Goal: Check status

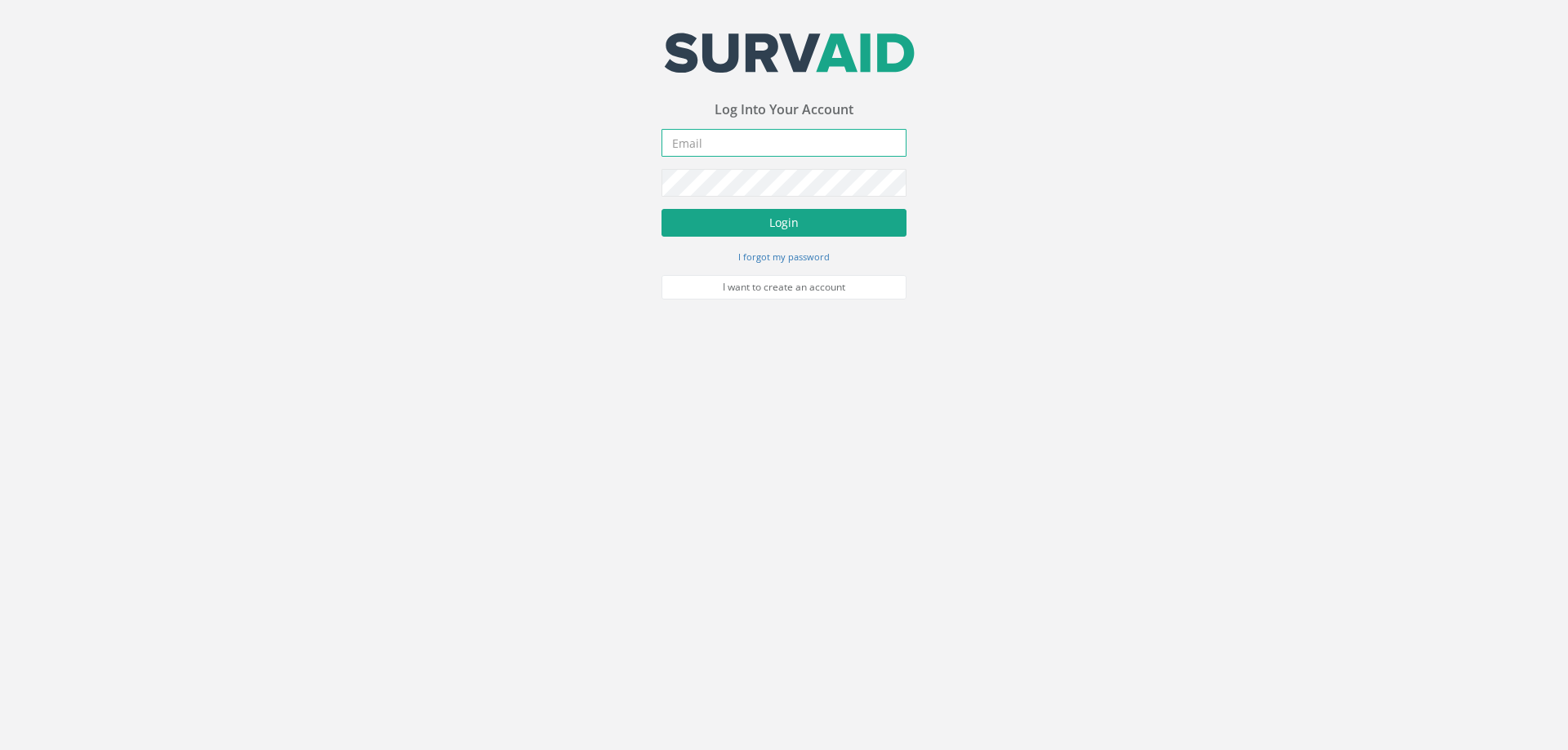
type input "[PERSON_NAME][EMAIL_ADDRESS][PERSON_NAME][DOMAIN_NAME]"
click at [784, 219] on button "Login" at bounding box center [784, 222] width 245 height 28
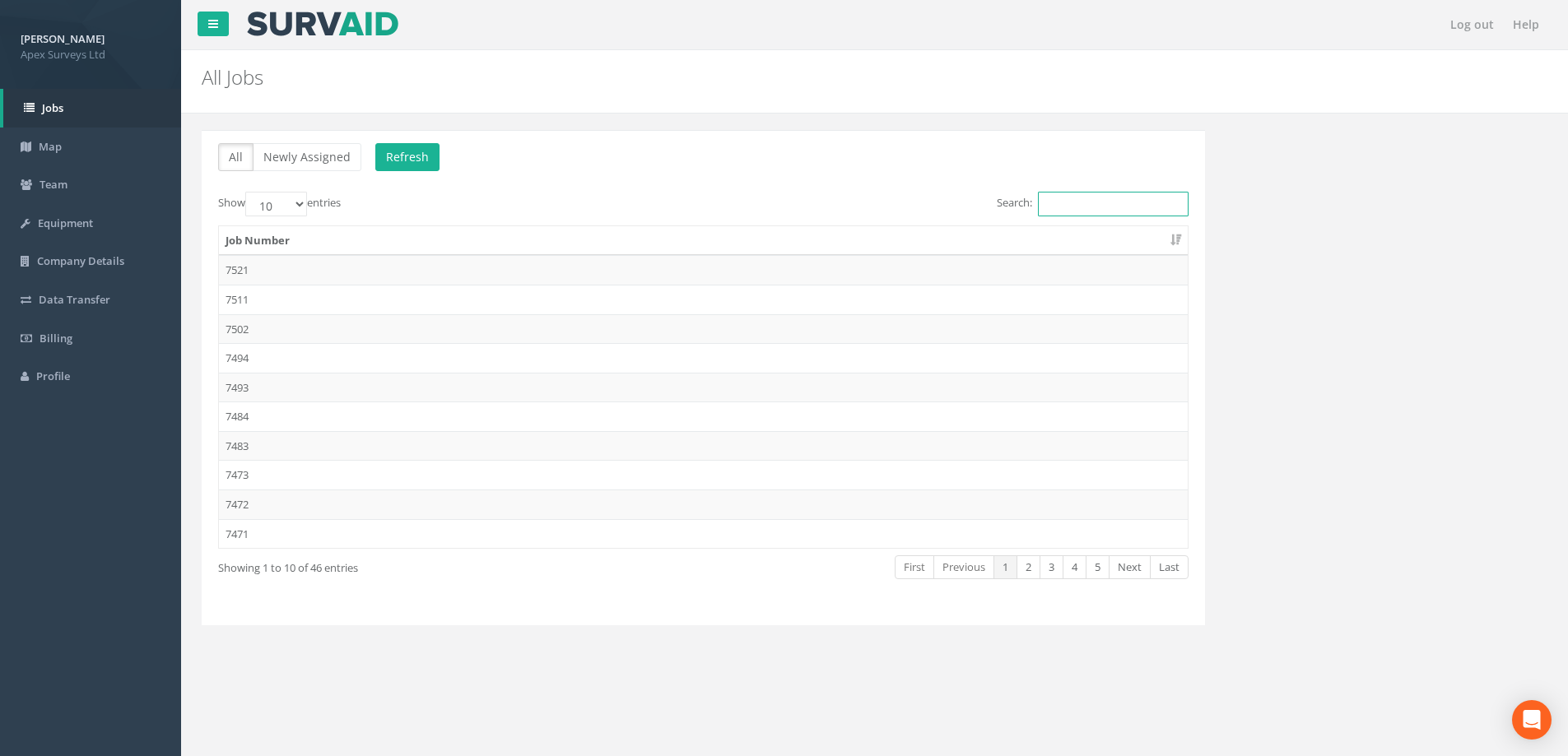
click at [1073, 202] on input "Search:" at bounding box center [1113, 204] width 150 height 25
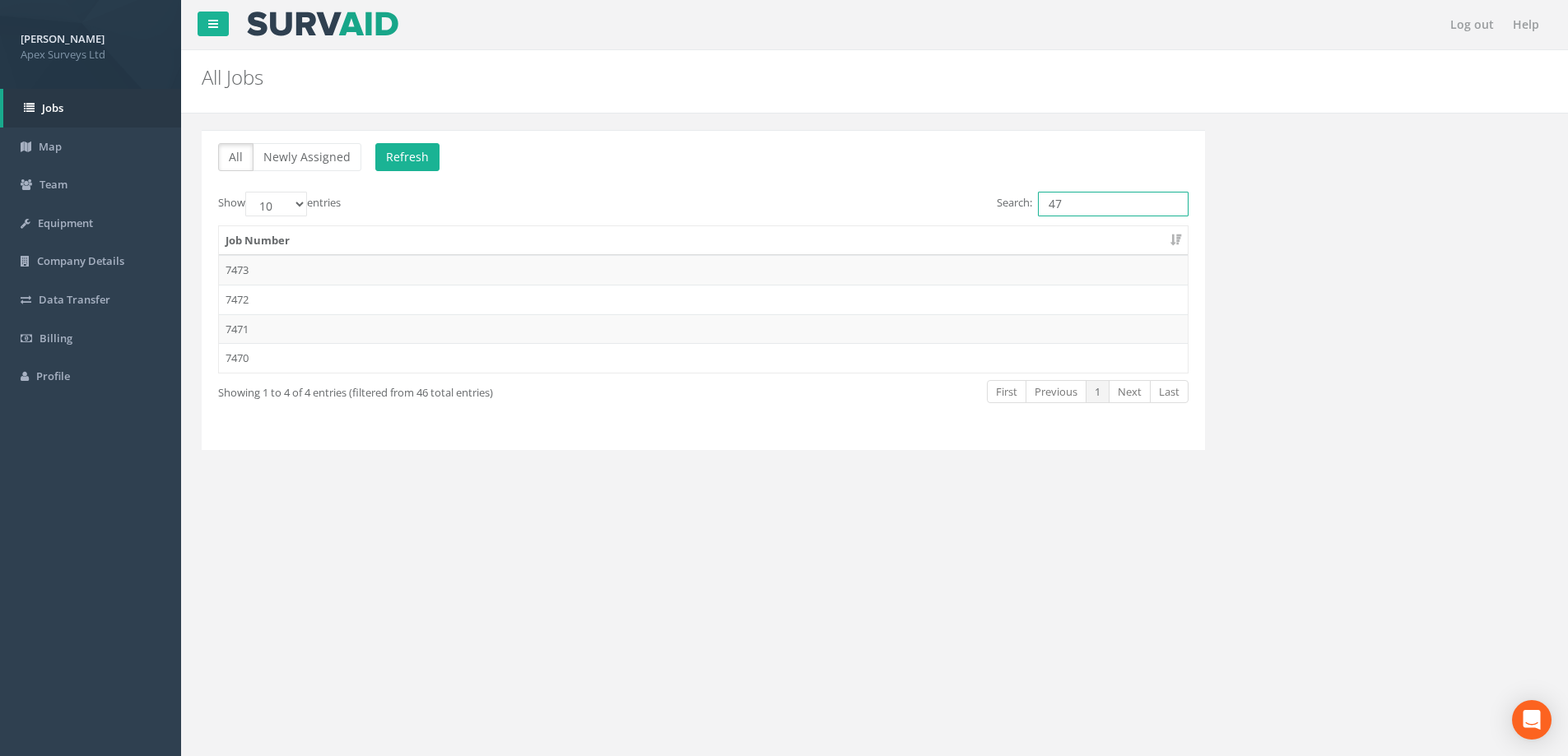
type input "4"
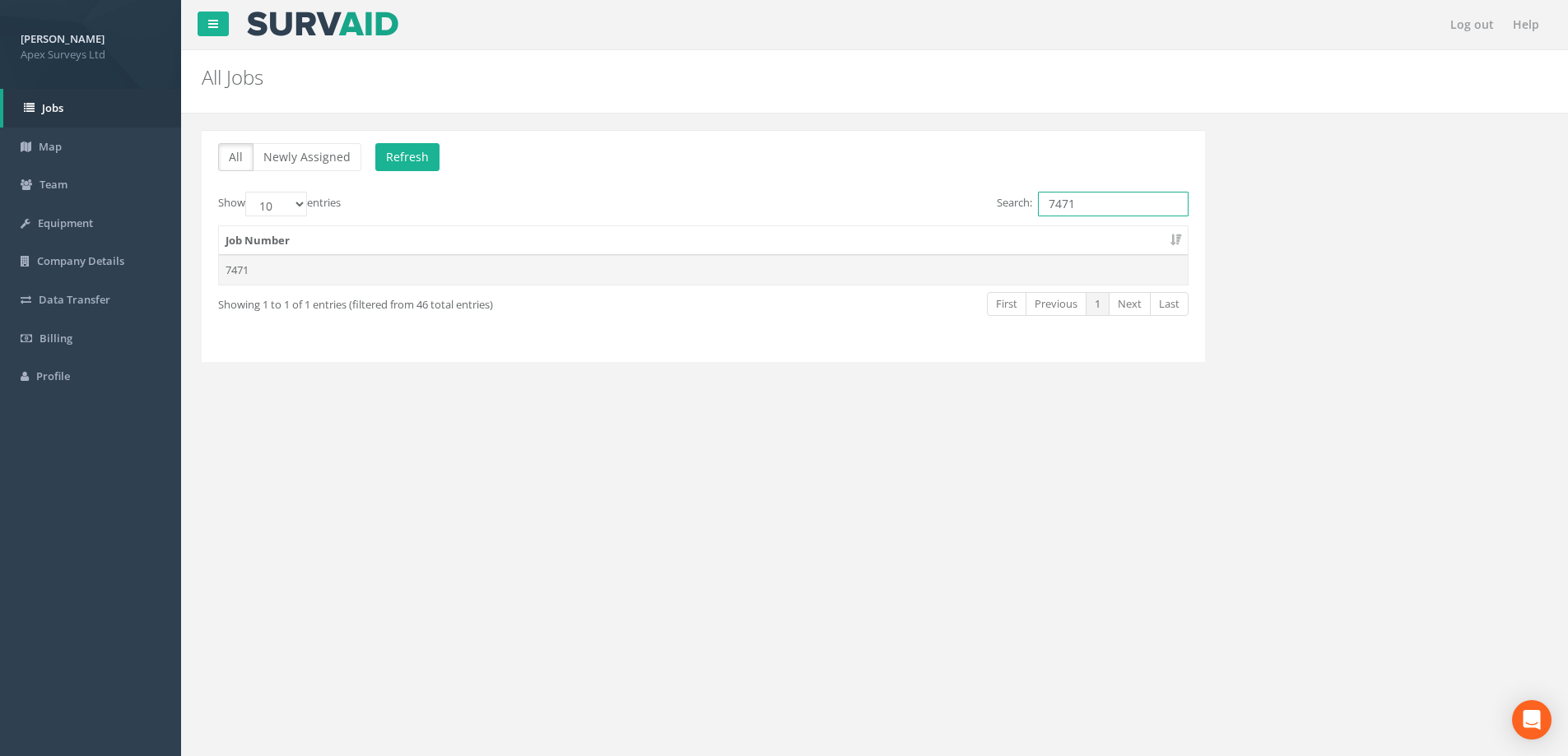
type input "7471"
click at [235, 267] on td "7471" at bounding box center [703, 270] width 968 height 30
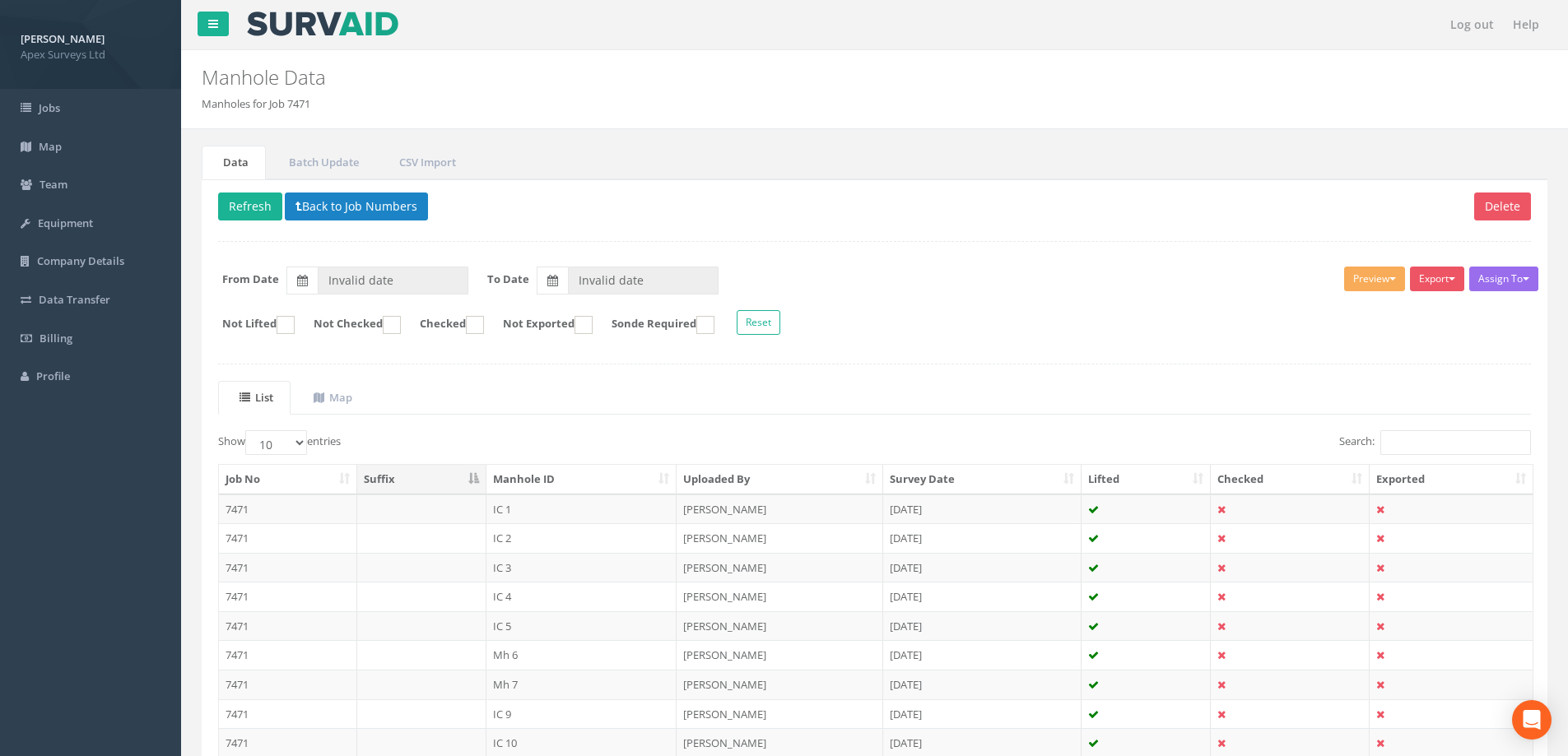
type input "[DATE]"
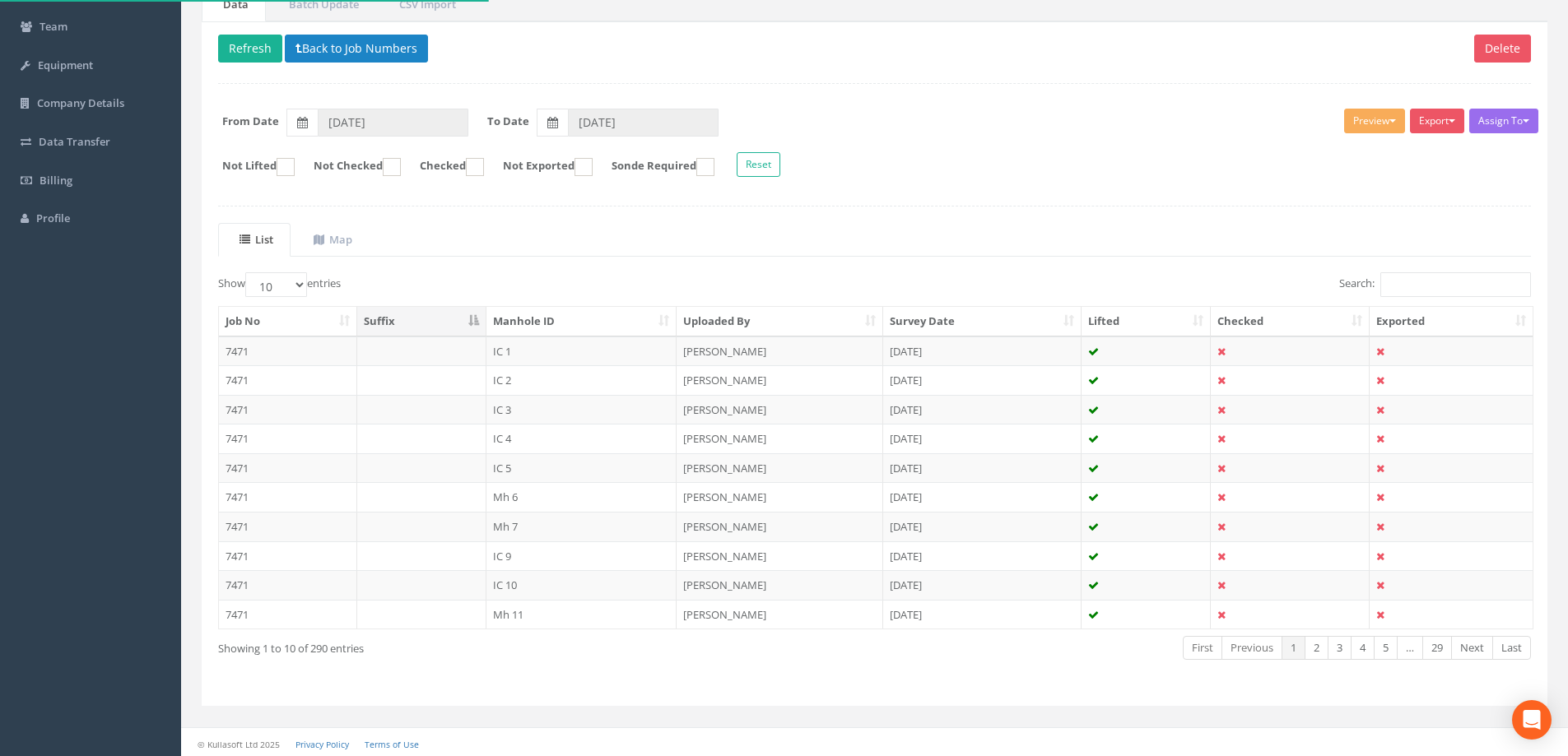
scroll to position [161, 0]
